Goal: Find specific page/section: Find specific page/section

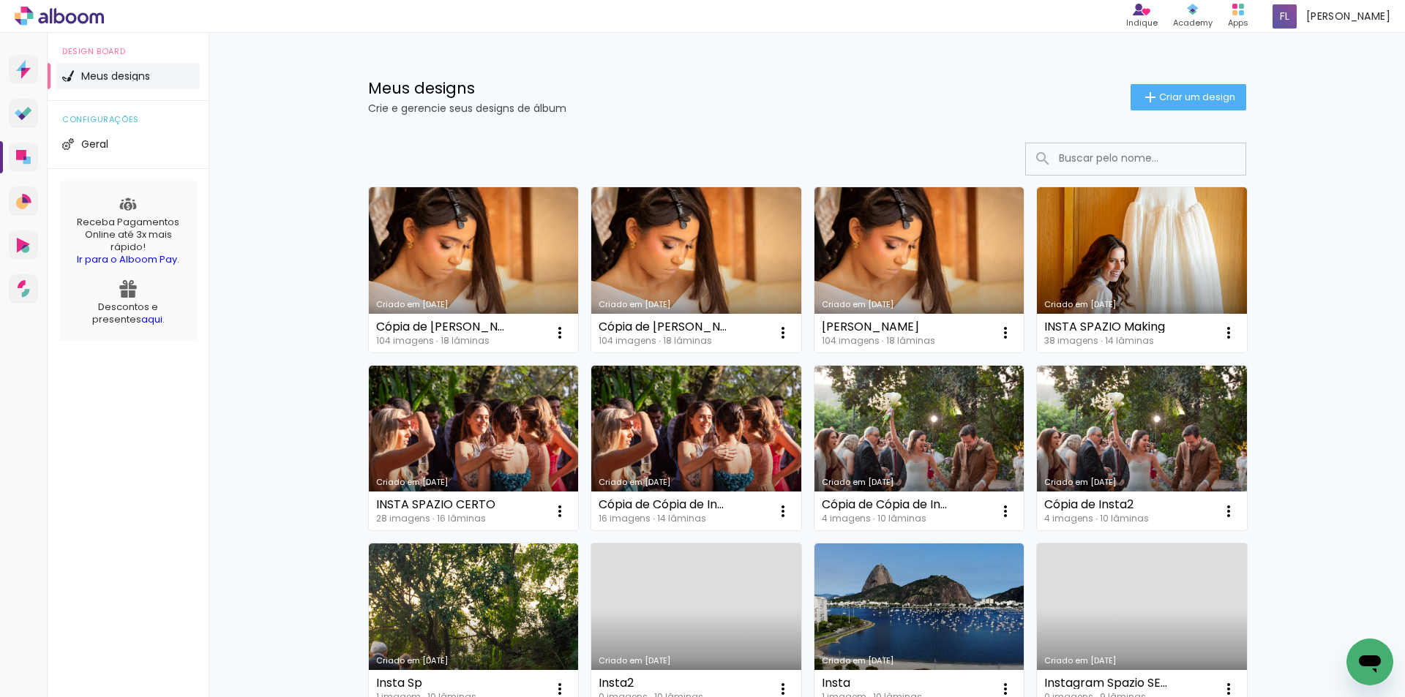
click at [754, 145] on div at bounding box center [807, 159] width 878 height 33
click at [13, 65] on link "Prosite Website + Landing pages" at bounding box center [23, 69] width 29 height 29
